Goal: Navigation & Orientation: Understand site structure

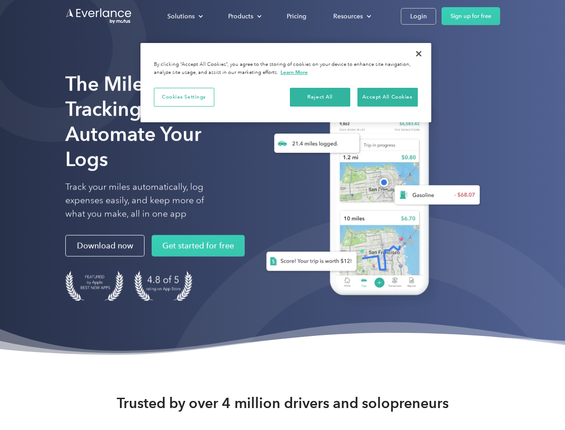
click at [185, 16] on div "Solutions" at bounding box center [180, 16] width 27 height 11
click at [244, 16] on div "Products" at bounding box center [240, 16] width 25 height 11
click at [351, 16] on div "Resources" at bounding box center [348, 16] width 30 height 11
click at [184, 97] on button "Cookies Settings" at bounding box center [184, 97] width 60 height 19
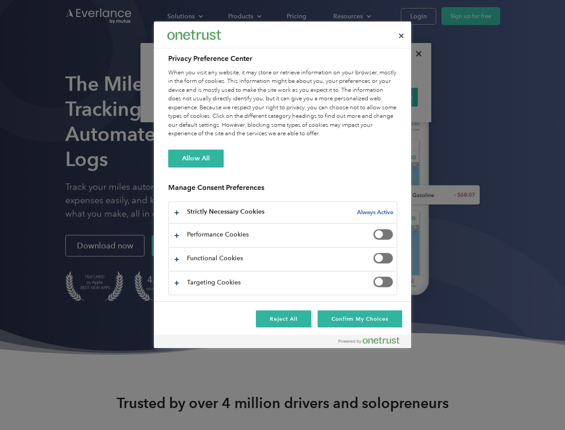
click at [320, 97] on div "When you visit any website, it may store or retrieve information on your browse…" at bounding box center [282, 103] width 229 height 70
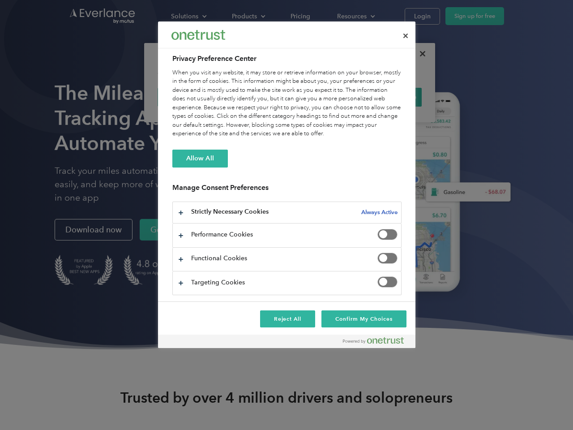
click at [388, 97] on div "When you visit any website, it may store or retrieve information on your browse…" at bounding box center [286, 103] width 229 height 70
click at [419, 54] on div at bounding box center [286, 215] width 573 height 430
